Goal: Find specific page/section: Find specific page/section

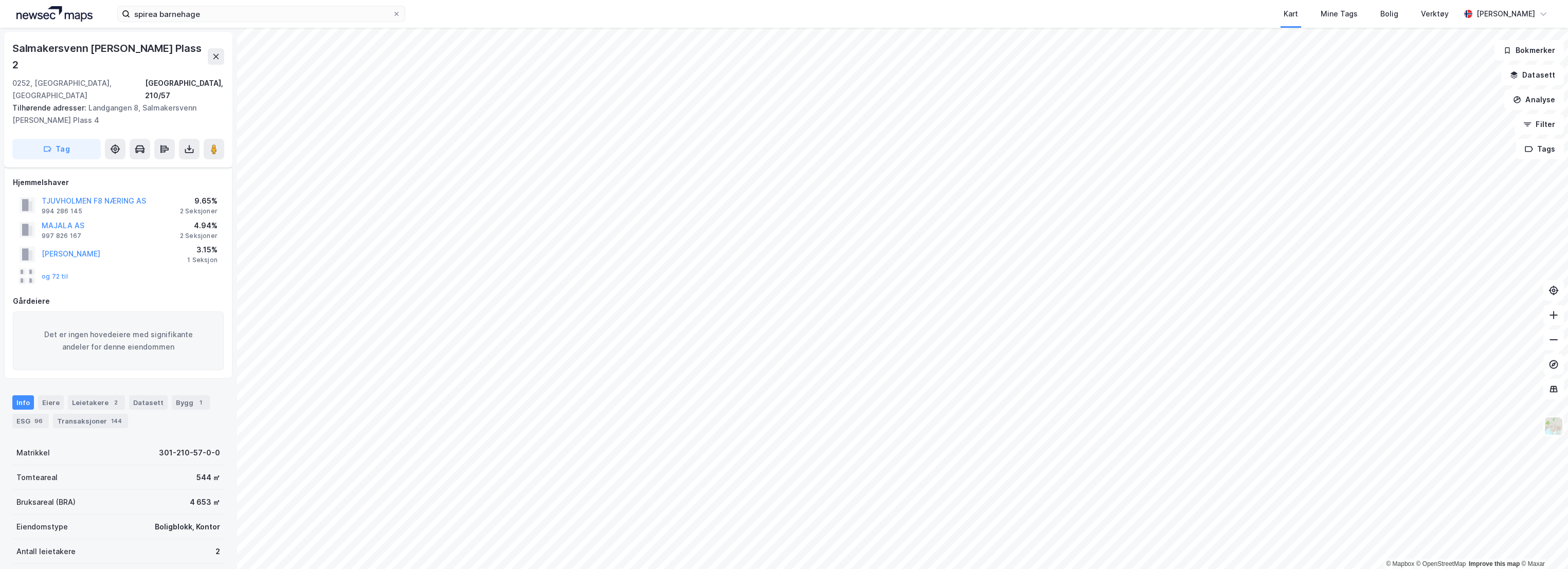
scroll to position [82, 0]
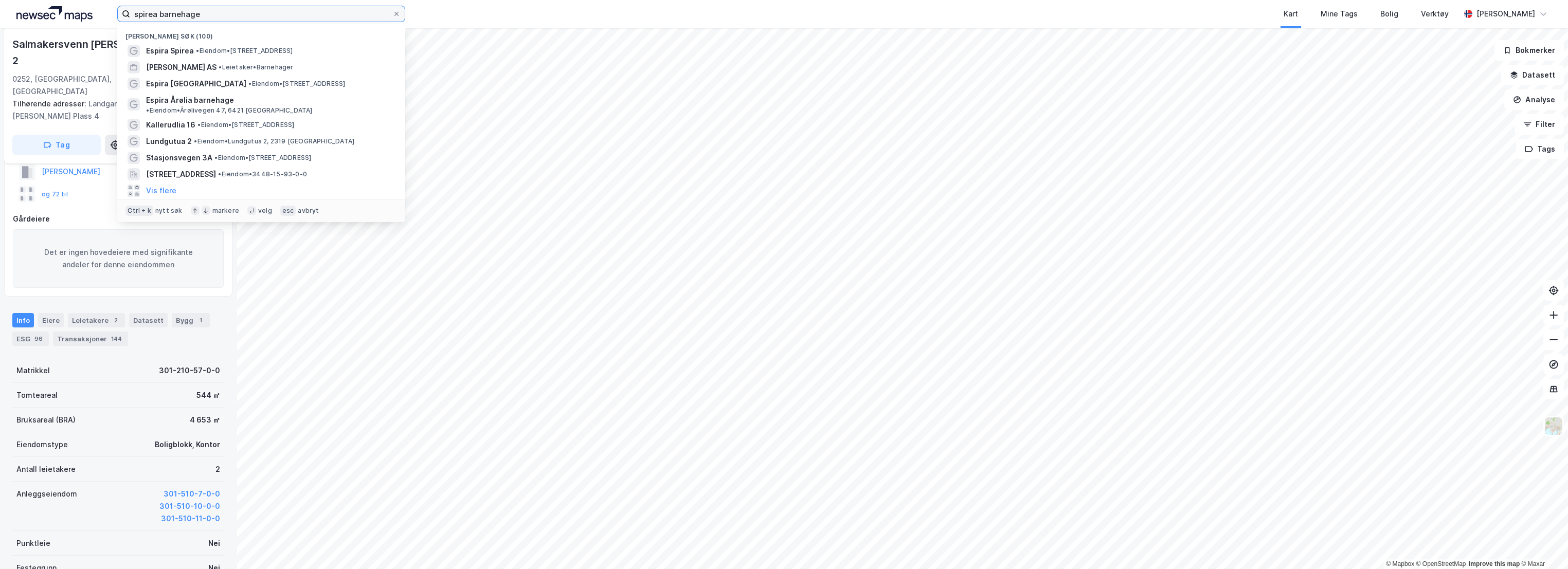
drag, startPoint x: 219, startPoint y: 19, endPoint x: 161, endPoint y: 15, distance: 58.1
click at [161, 15] on input "spirea barnehage" at bounding box center [261, 13] width 262 height 15
click at [223, 13] on input "spirea barnehage" at bounding box center [261, 13] width 262 height 15
drag, startPoint x: 223, startPoint y: 13, endPoint x: 74, endPoint y: 5, distance: 149.2
click at [74, 5] on div "spirea barnehage Nylige søk (100) Espira Spirea • Eiendom • [STREET_ADDRESS] AS…" at bounding box center [784, 14] width 1568 height 28
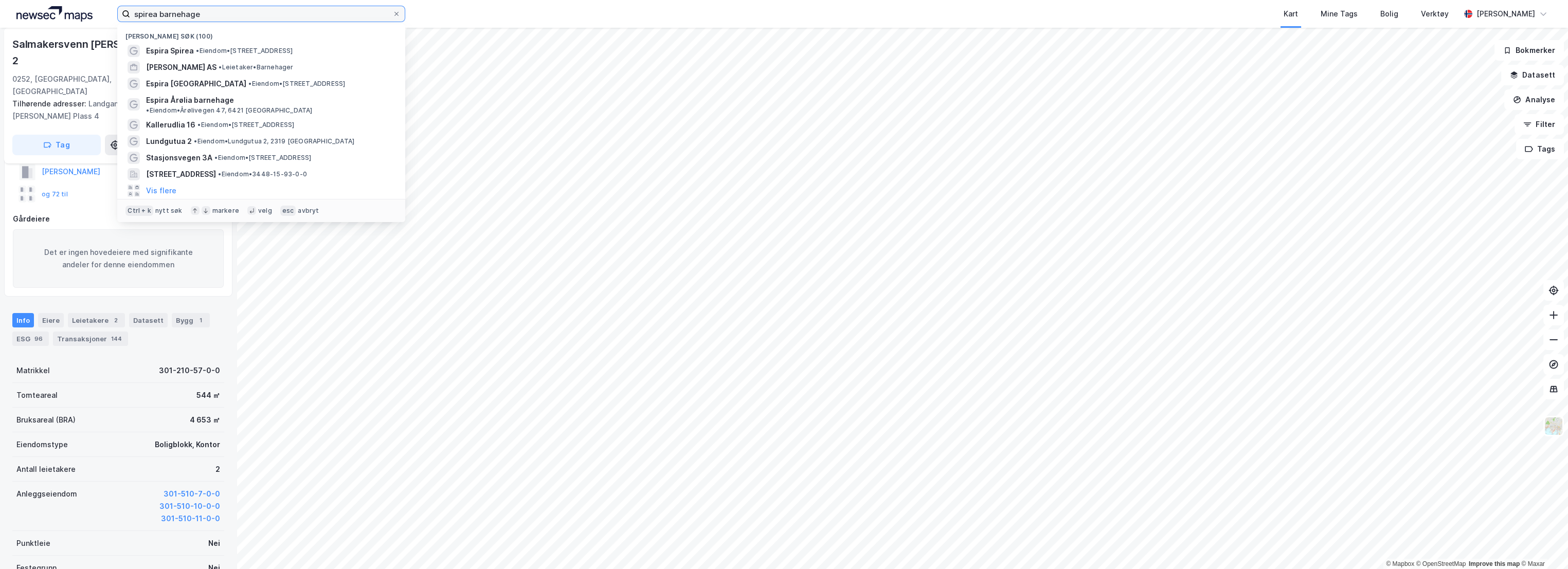
paste input "Lundgutua 2"
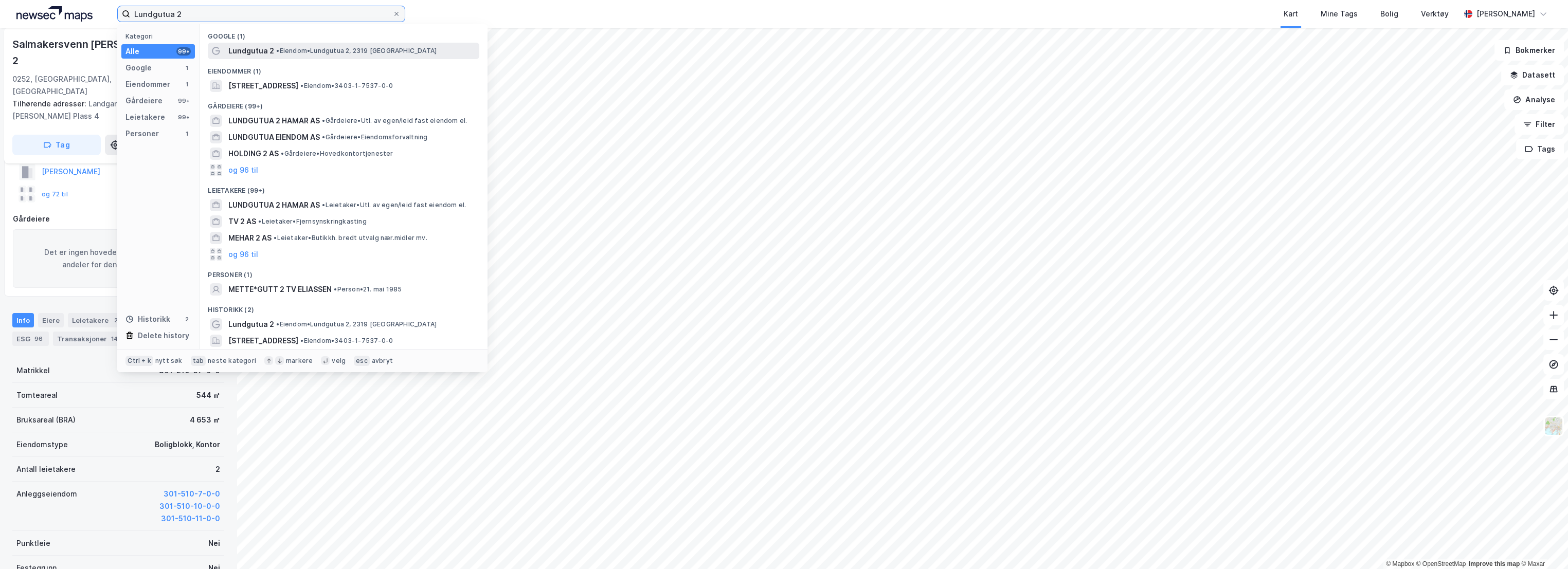
type input "Lundgutua 2"
click at [335, 48] on span "• Eiendom • Lundgutua 2, 2319 [GEOGRAPHIC_DATA]" at bounding box center [357, 51] width 161 height 9
